Goal: Task Accomplishment & Management: Use online tool/utility

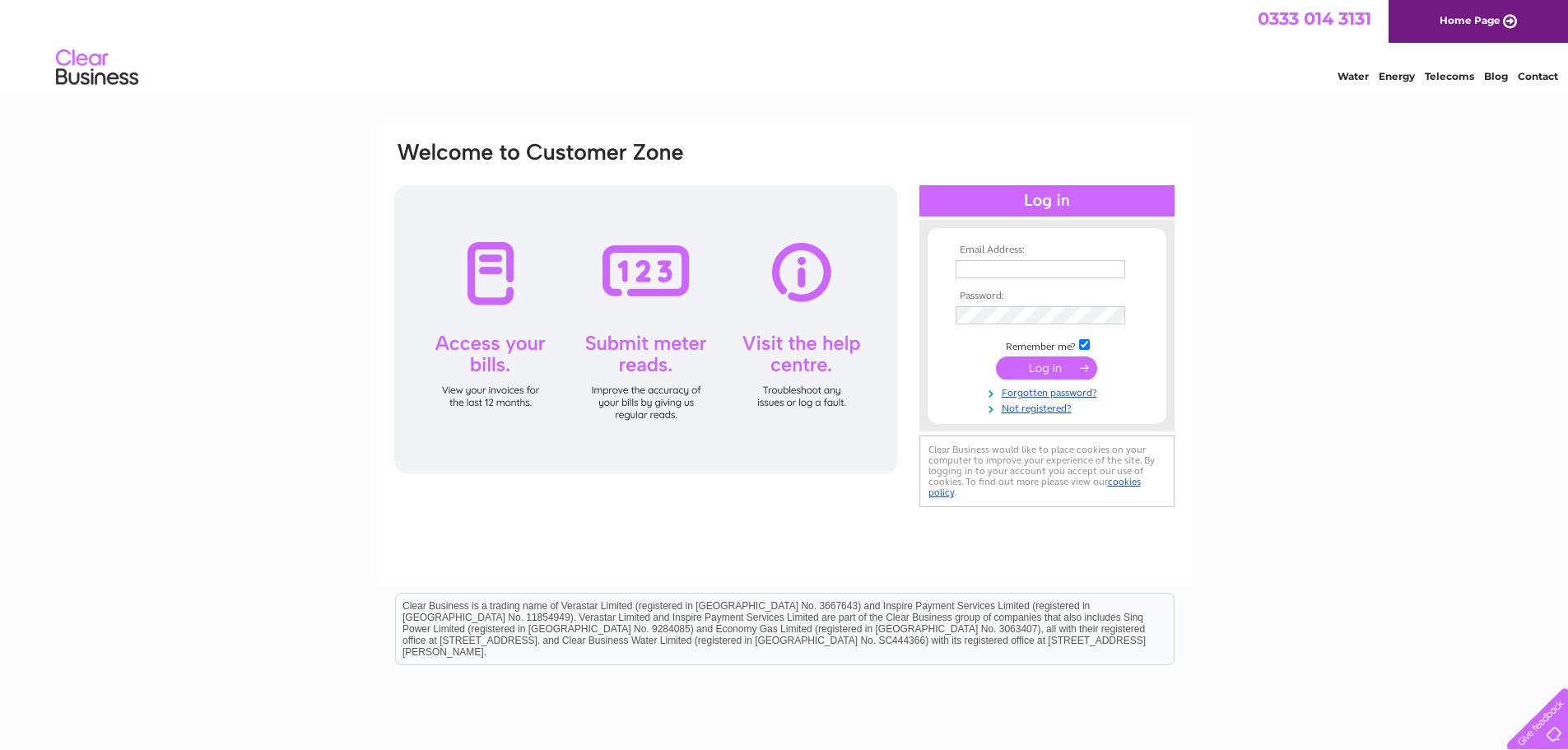
type input "crichardson@richardsonsurveyors.co.uk"
click at [617, 366] on input "submit" at bounding box center [1046, 367] width 101 height 23
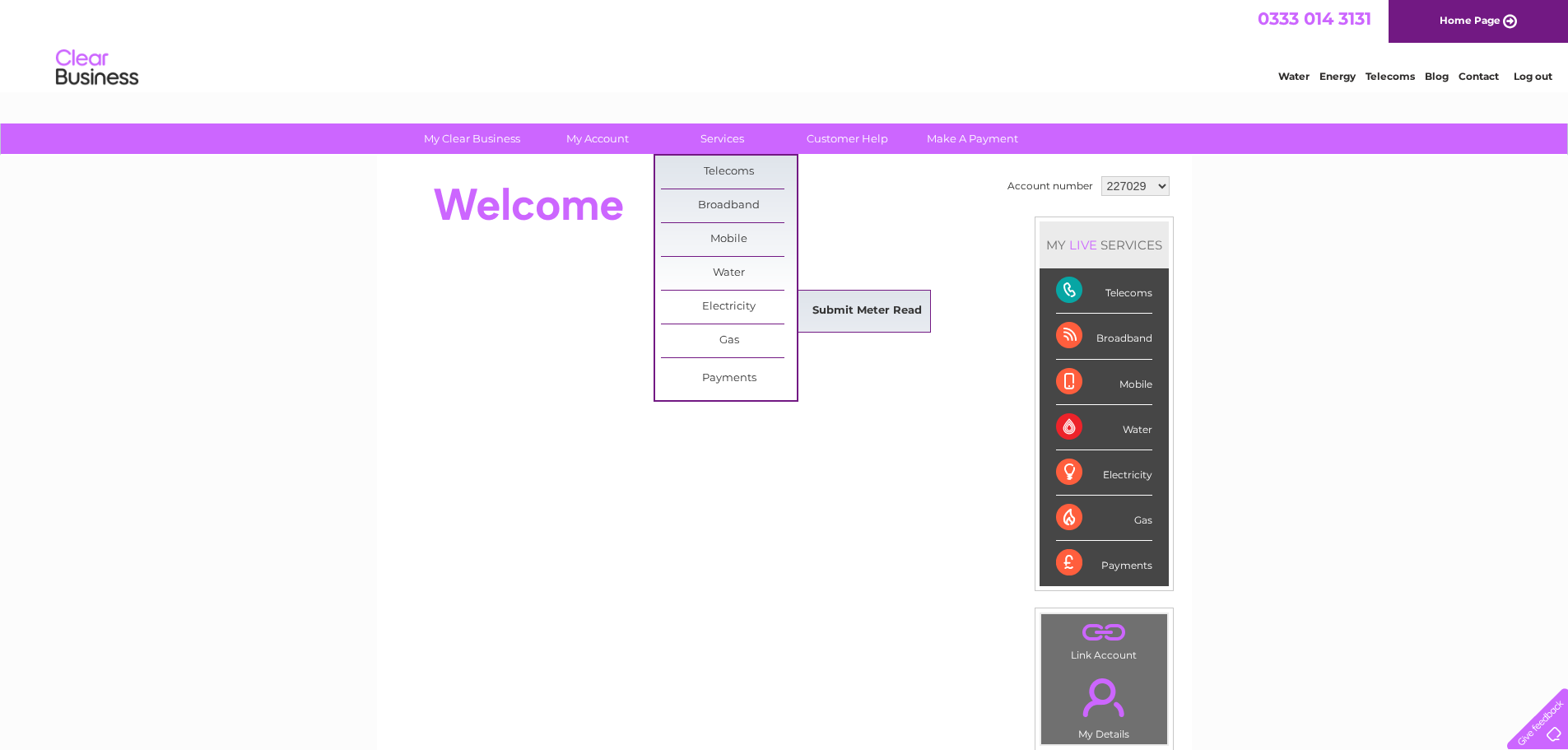
click at [831, 303] on link "Submit Meter Read" at bounding box center [867, 311] width 136 height 33
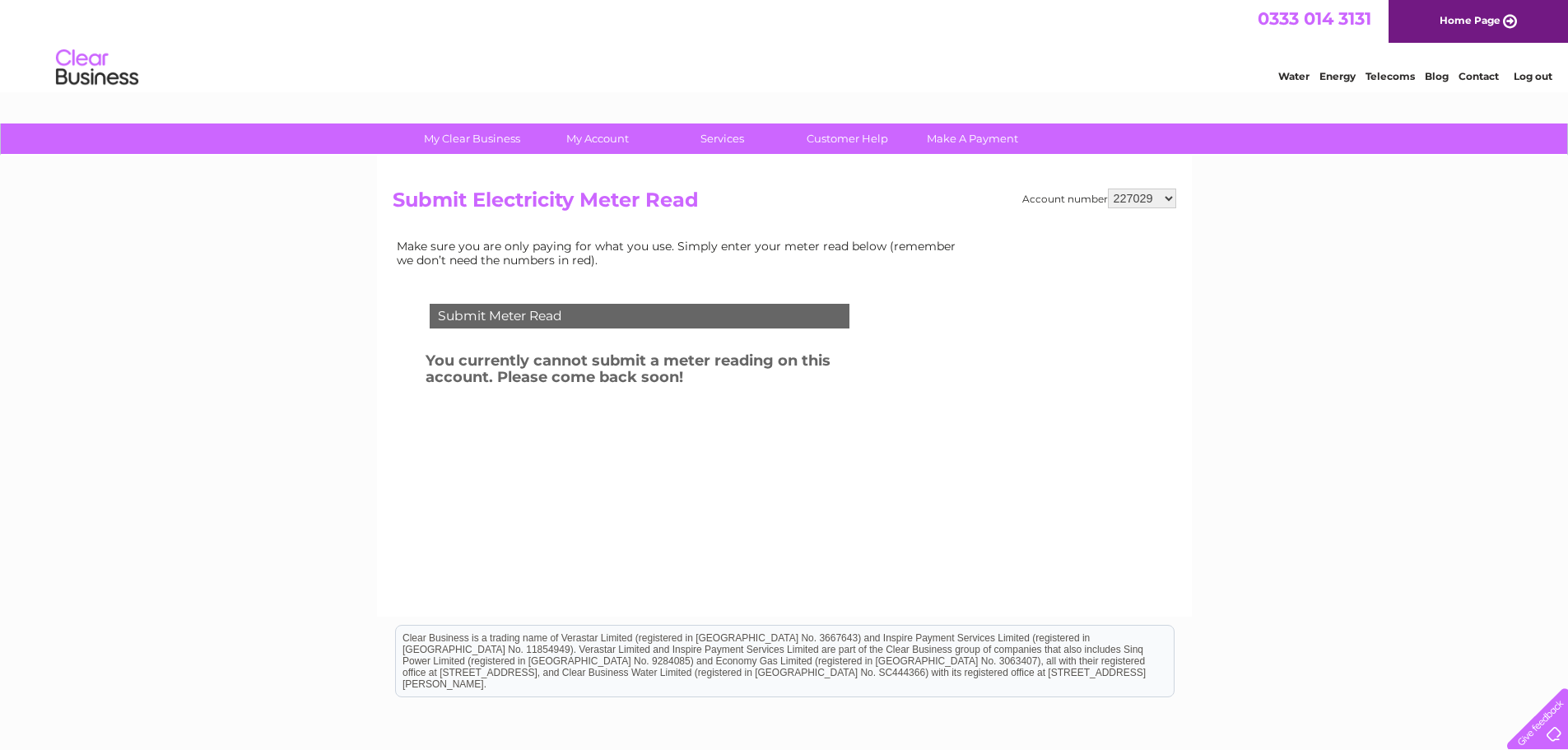
click at [1146, 199] on select "227029 936827 938894 1107258 1114139 1137031 1137045" at bounding box center [1141, 198] width 68 height 20
select select "1107258"
click at [1109, 189] on select "227029 936827 938894 1107258 1114139 1137031 1137045" at bounding box center [1141, 198] width 68 height 20
click at [1155, 192] on select "227029 936827 938894 1107258 1114139 1137031 1137045" at bounding box center [1141, 198] width 68 height 20
select select "1114139"
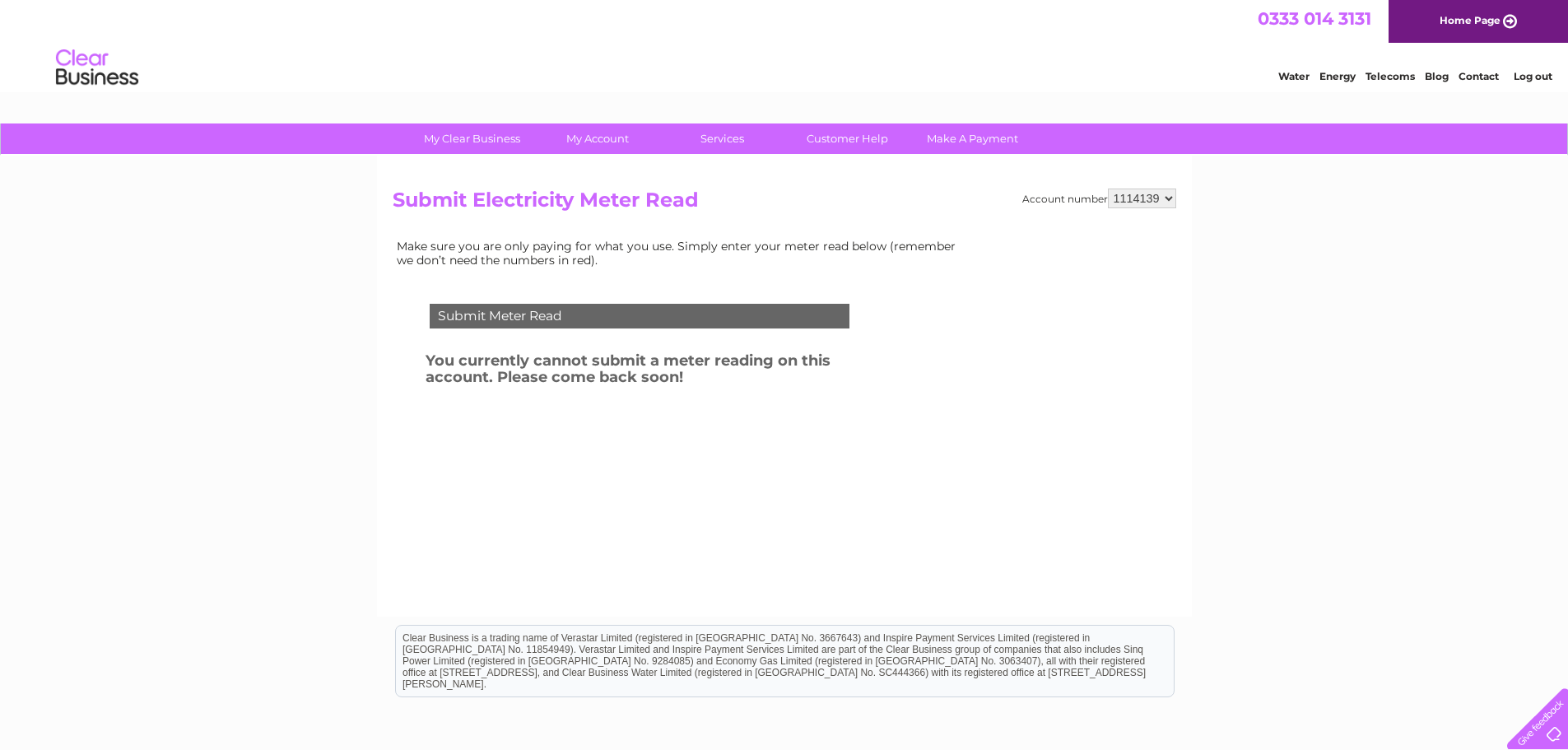
click at [1109, 189] on select "227029 936827 938894 1107258 1114139 1137031 1137045" at bounding box center [1141, 198] width 68 height 20
click at [1153, 204] on select "227029 936827 938894 1107258 1114139 1137031 1137045" at bounding box center [1141, 198] width 68 height 20
select select "1137031"
click at [1109, 189] on select "227029 936827 938894 1107258 1114139 1137031 1137045" at bounding box center [1141, 198] width 68 height 20
click at [1143, 202] on select "227029 936827 938894 1107258 1114139 1137031 1137045" at bounding box center [1141, 198] width 68 height 20
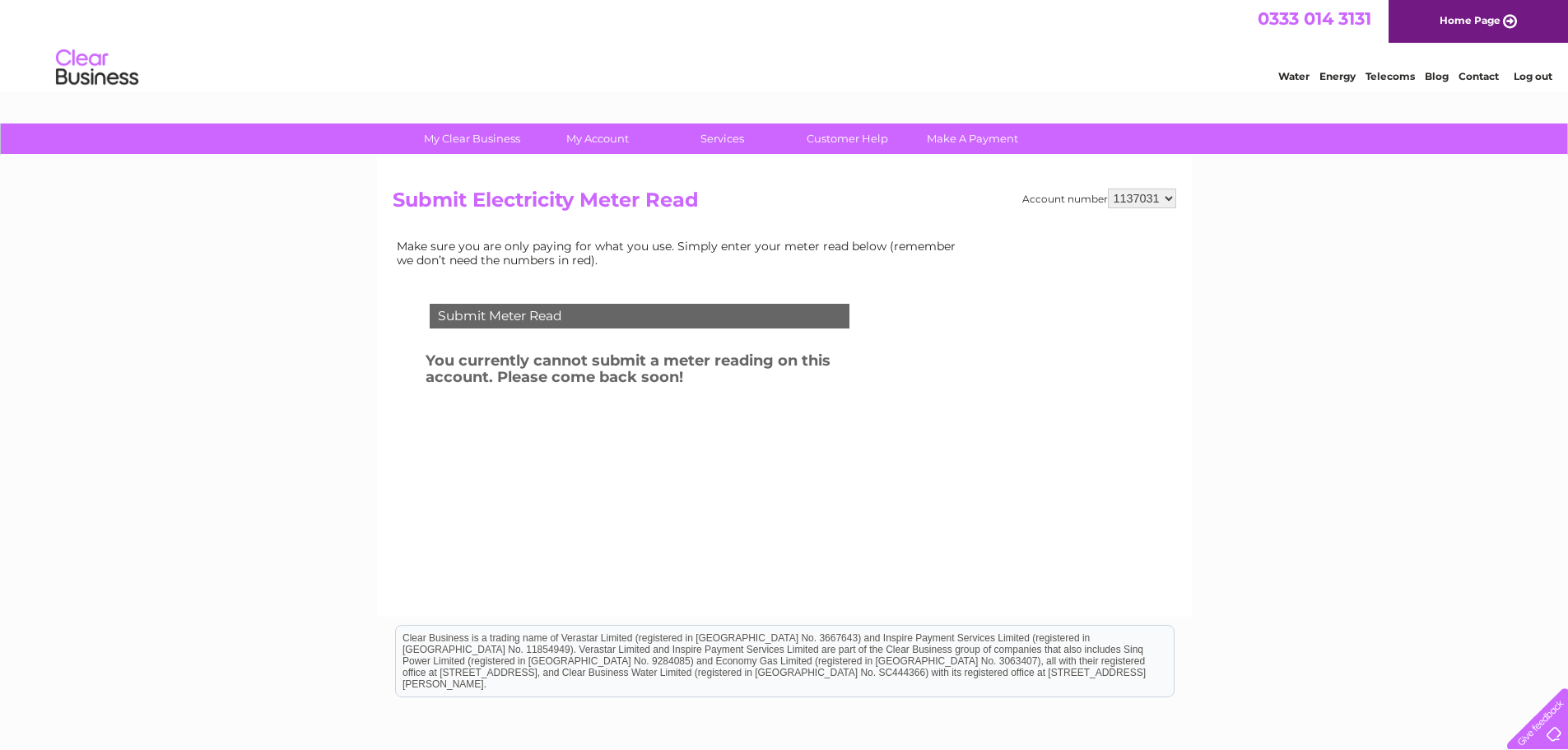
select select "1137045"
click at [1109, 189] on select "227029 936827 938894 1107258 1114139 1137031 1137045" at bounding box center [1141, 198] width 68 height 20
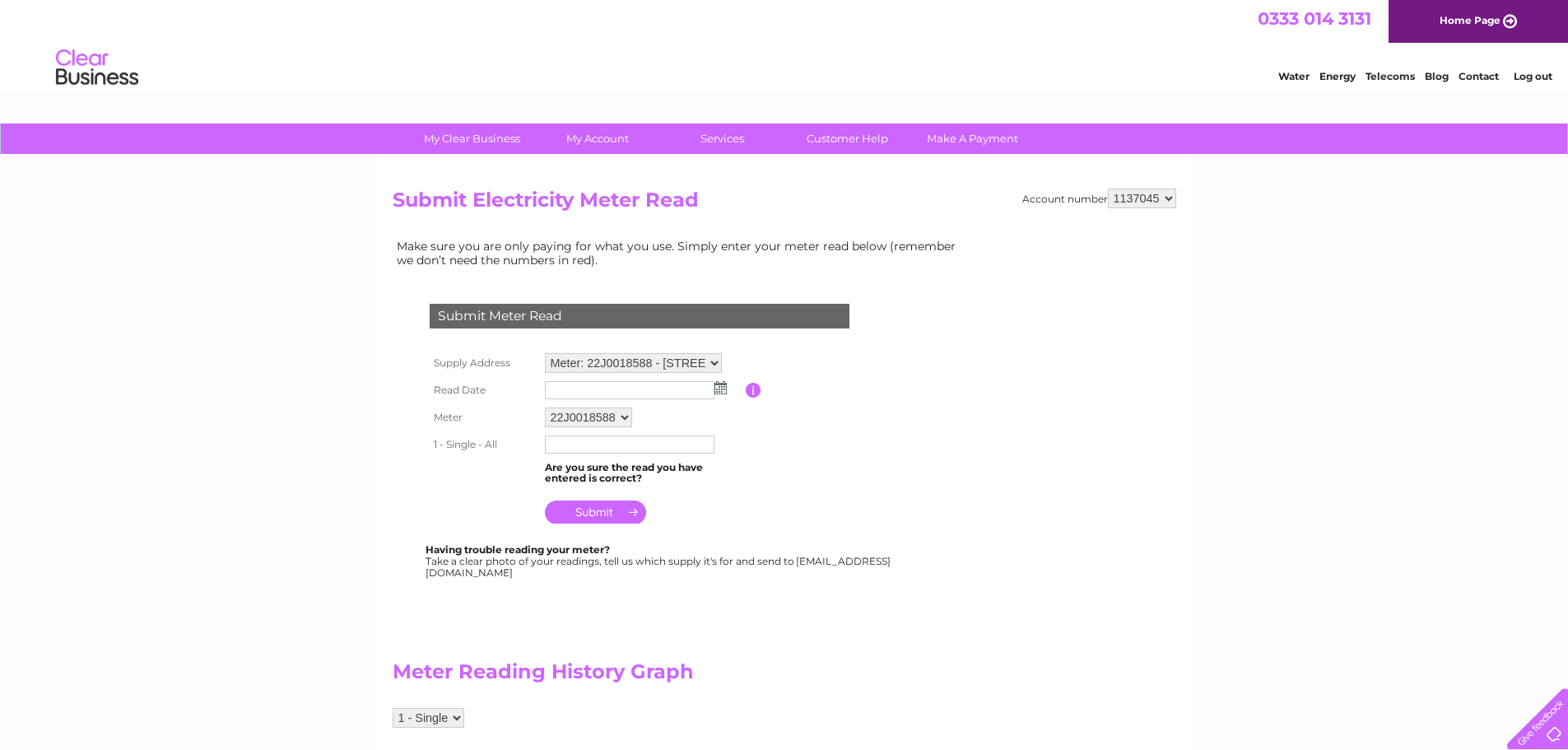
click at [702, 355] on select "Meter: 22J0018588 - Lodge [GEOGRAPHIC_DATA][PERSON_NAME] Meter: 23M0454669 - Lo…" at bounding box center [633, 363] width 177 height 20
drag, startPoint x: 702, startPoint y: 355, endPoint x: 708, endPoint y: 348, distance: 9.2
click at [702, 355] on select "Meter: 22J0018588 - Lodge [GEOGRAPHIC_DATA][PERSON_NAME] Meter: 23M0454669 - Lo…" at bounding box center [633, 364] width 177 height 22
